Goal: Task Accomplishment & Management: Complete application form

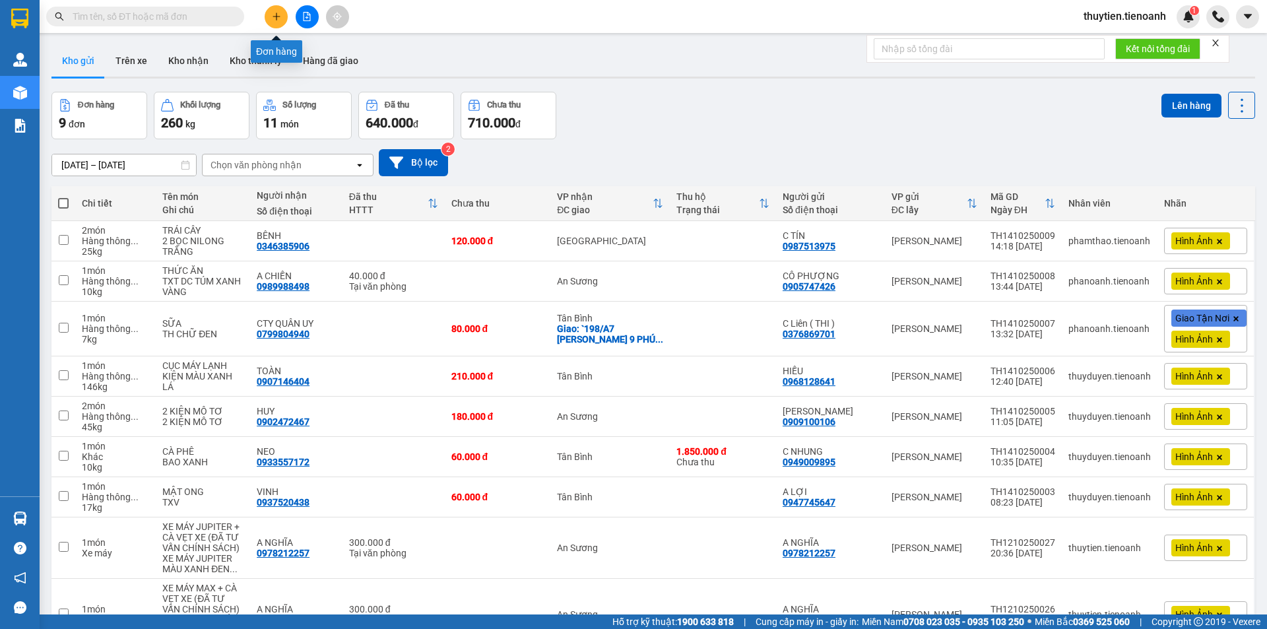
click at [278, 20] on icon "plus" at bounding box center [276, 16] width 9 height 9
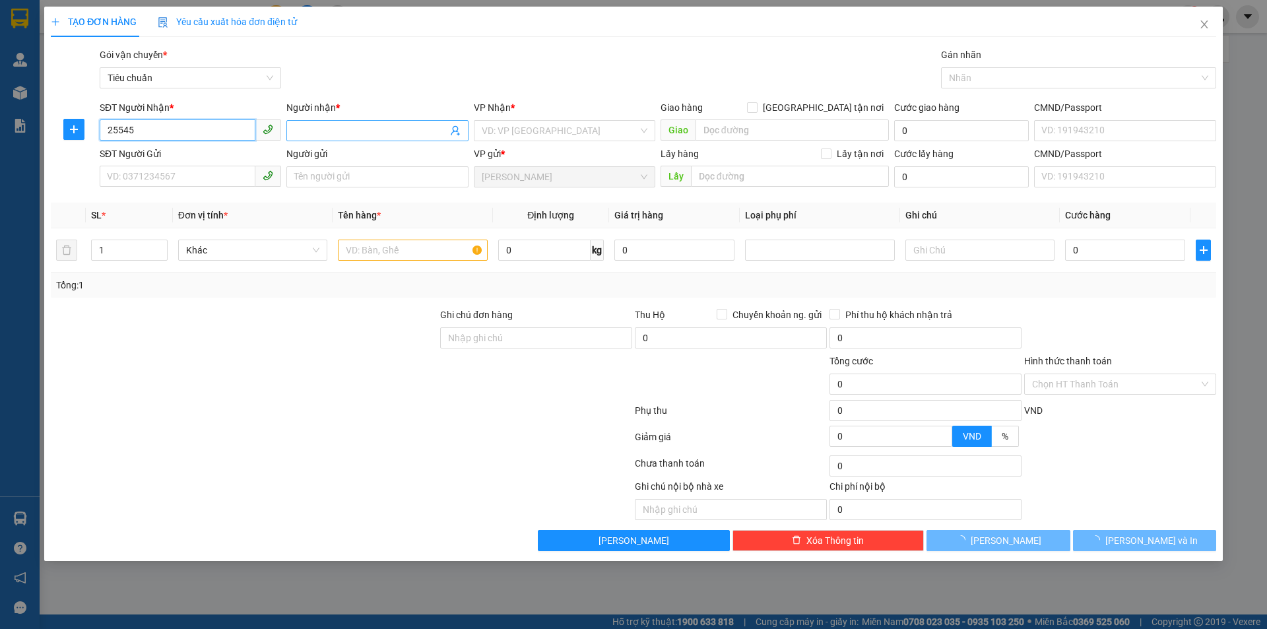
type input "25545"
click at [361, 129] on input "Người nhận *" at bounding box center [370, 130] width 152 height 15
type input "jnjnh"
click at [518, 127] on input "search" at bounding box center [560, 131] width 156 height 20
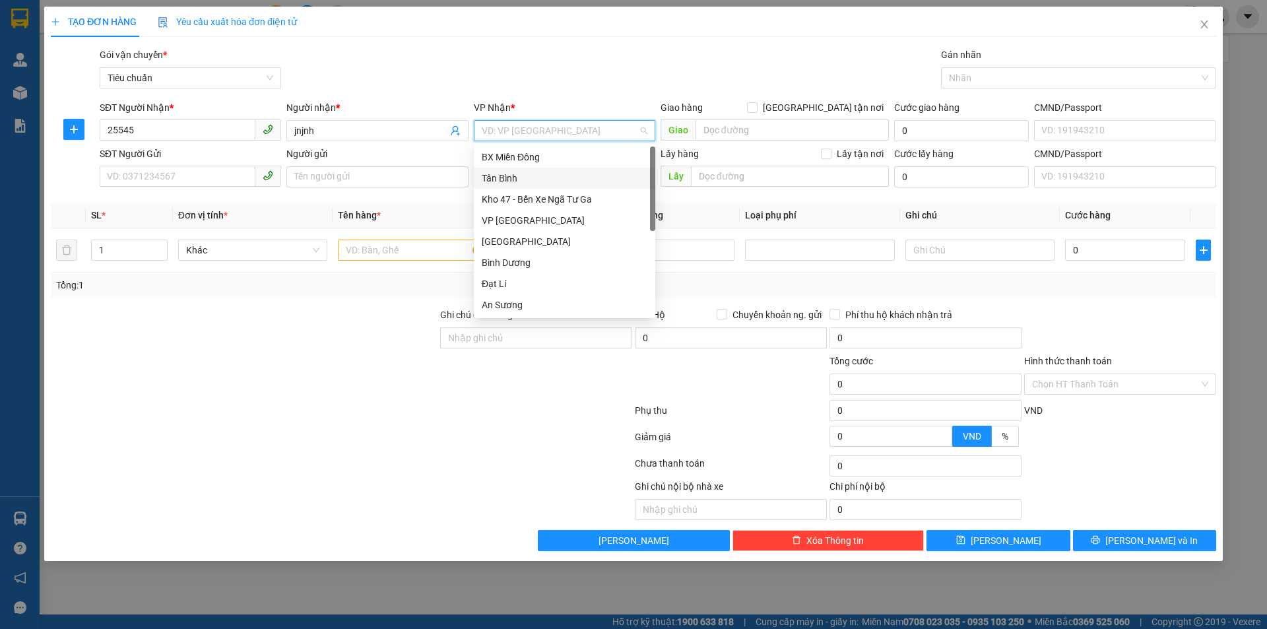
click at [495, 177] on div "Tân Bình" at bounding box center [565, 178] width 166 height 15
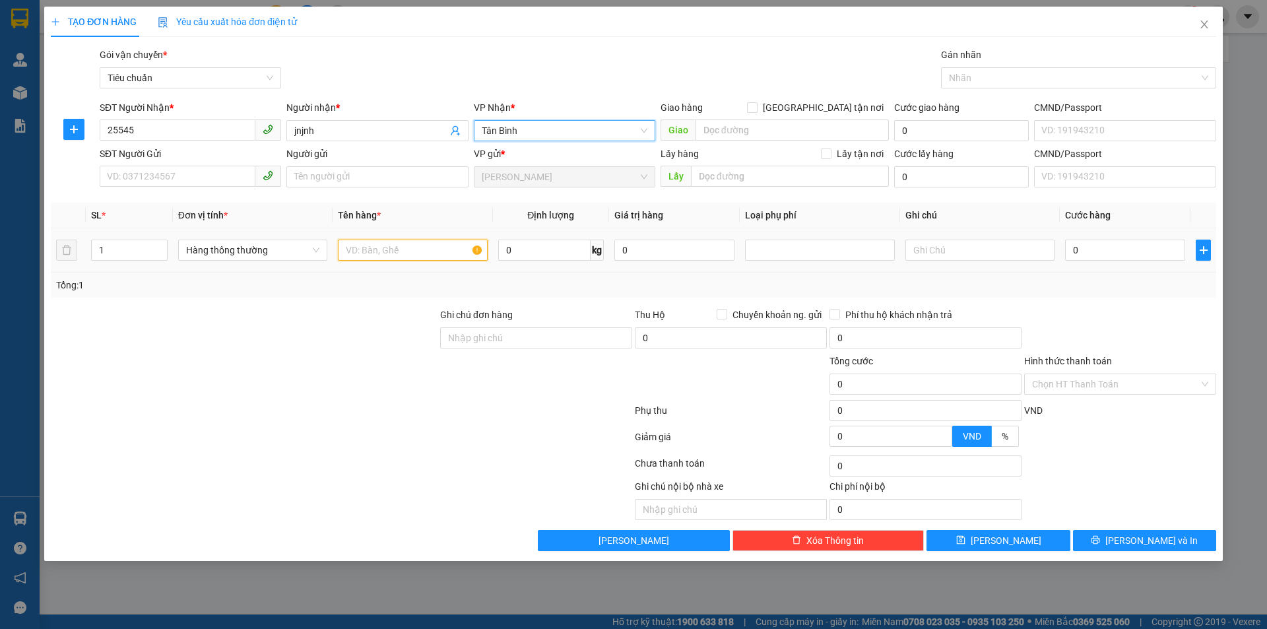
click at [422, 247] on input "text" at bounding box center [412, 250] width 149 height 21
type input "ggg"
click at [560, 249] on input "0" at bounding box center [544, 250] width 92 height 21
type input "20"
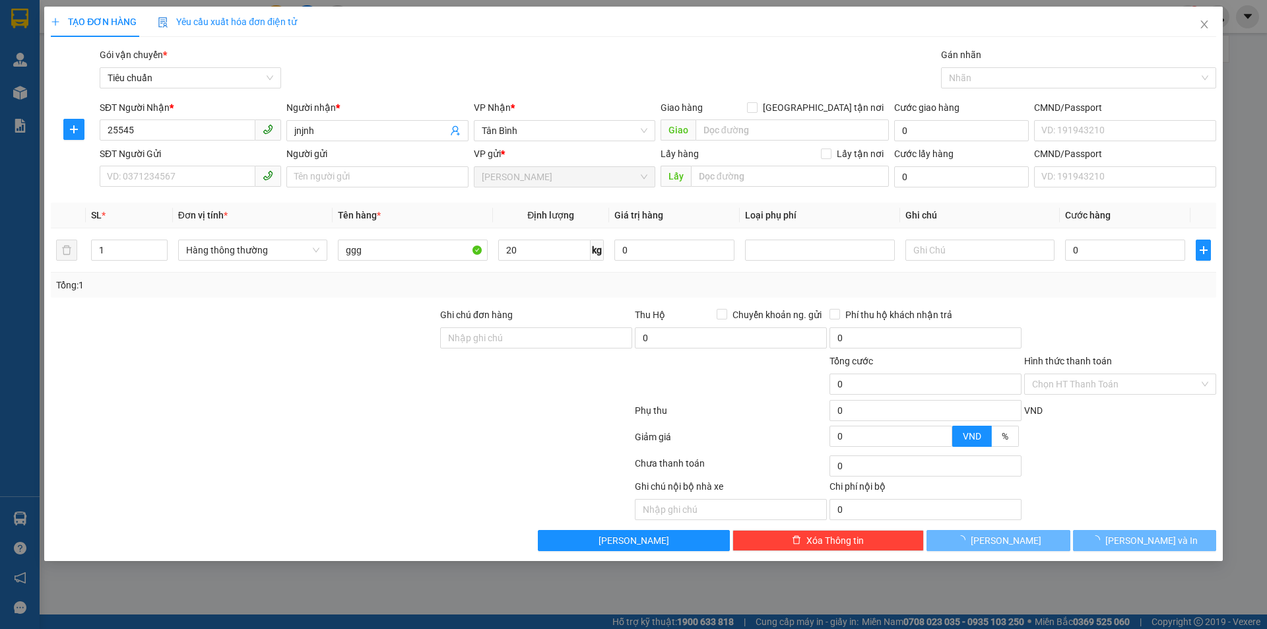
click at [604, 294] on div "Tổng: 1" at bounding box center [633, 285] width 1165 height 25
type input "55.000"
